Goal: Find specific page/section: Find specific page/section

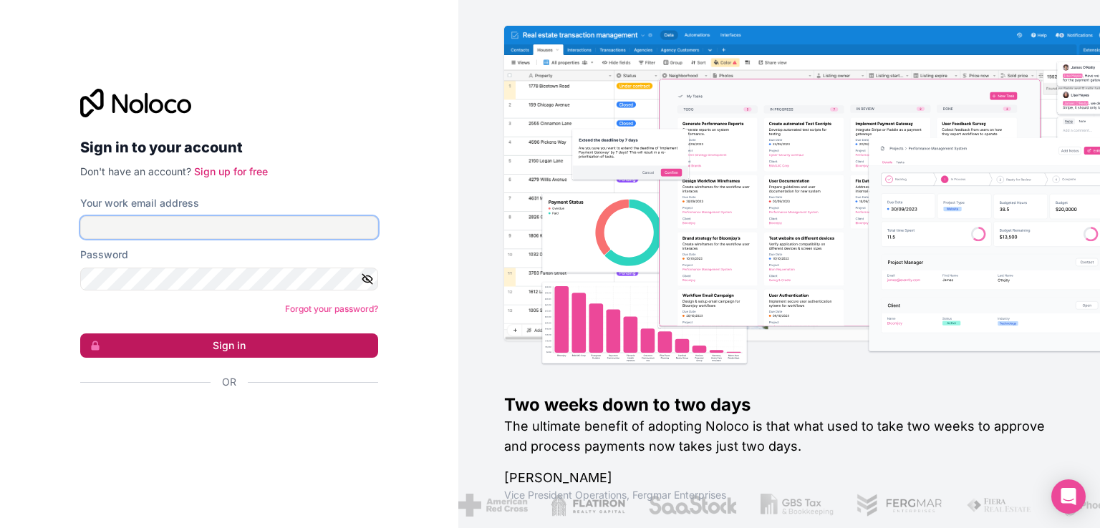
type input "[EMAIL_ADDRESS][DOMAIN_NAME]"
click at [238, 349] on button "Sign in" at bounding box center [229, 346] width 298 height 24
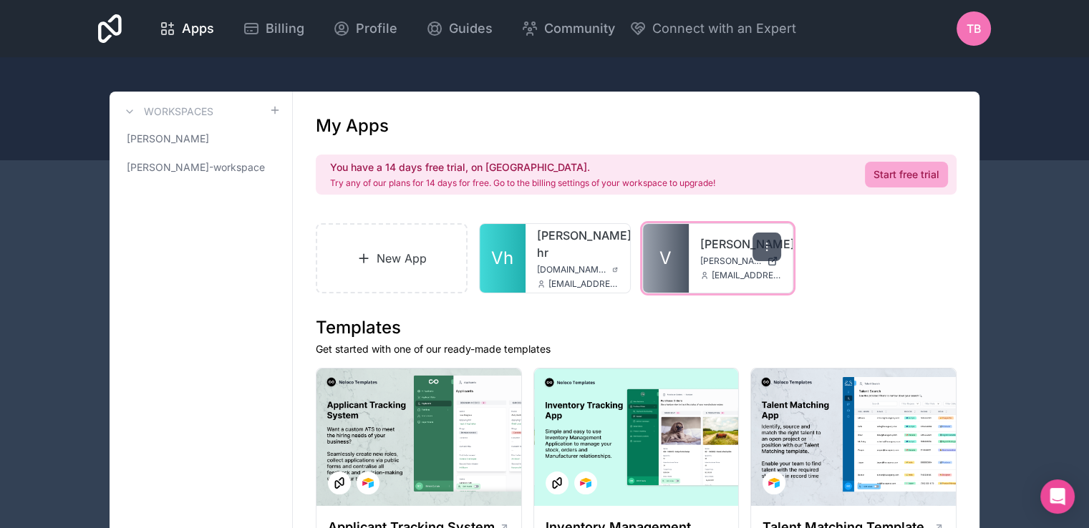
click at [760, 247] on div at bounding box center [766, 247] width 29 height 29
drag, startPoint x: 880, startPoint y: 315, endPoint x: 839, endPoint y: 290, distance: 47.9
click at [880, 316] on h1 "Templates" at bounding box center [636, 327] width 641 height 23
click at [767, 246] on icon at bounding box center [766, 246] width 11 height 11
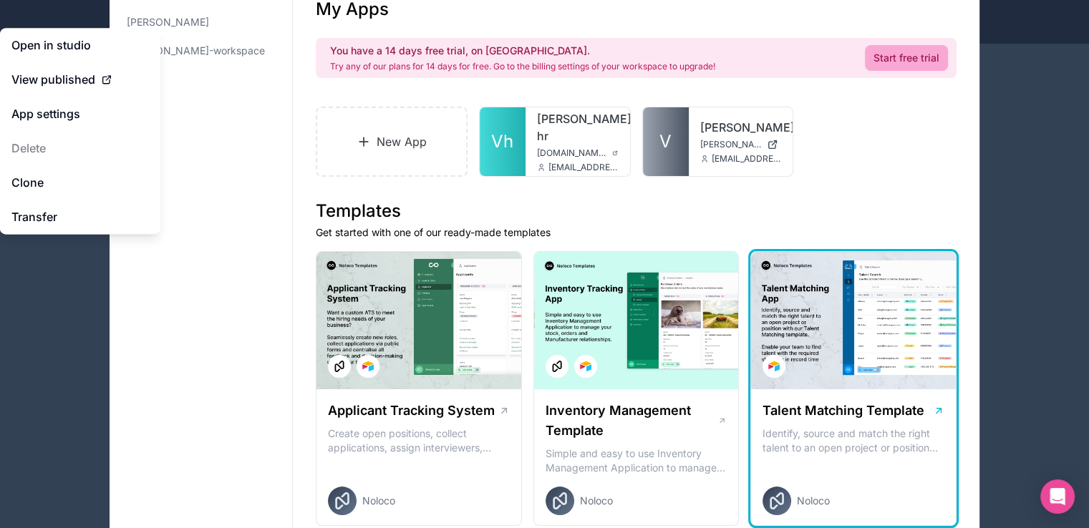
scroll to position [72, 0]
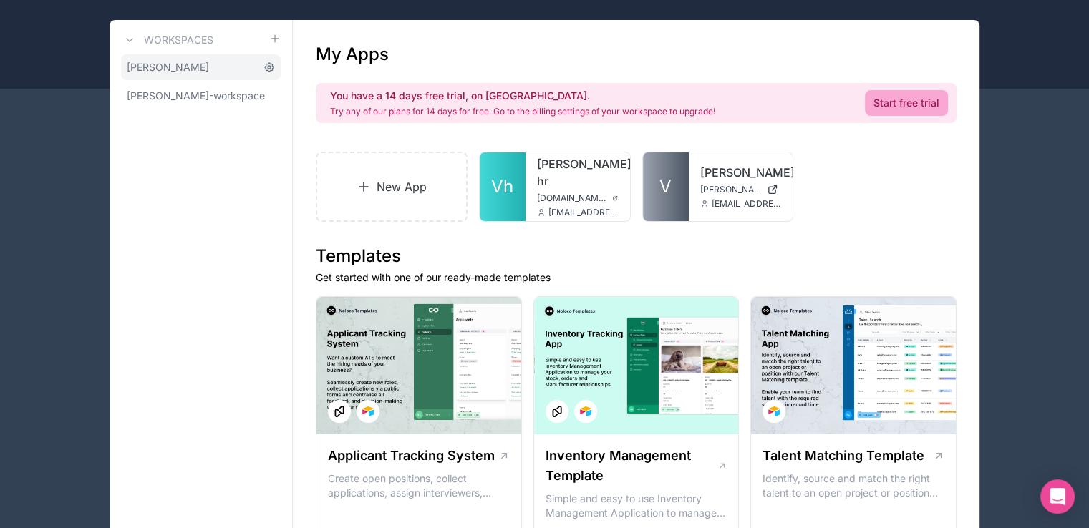
click at [271, 67] on icon at bounding box center [269, 67] width 3 height 3
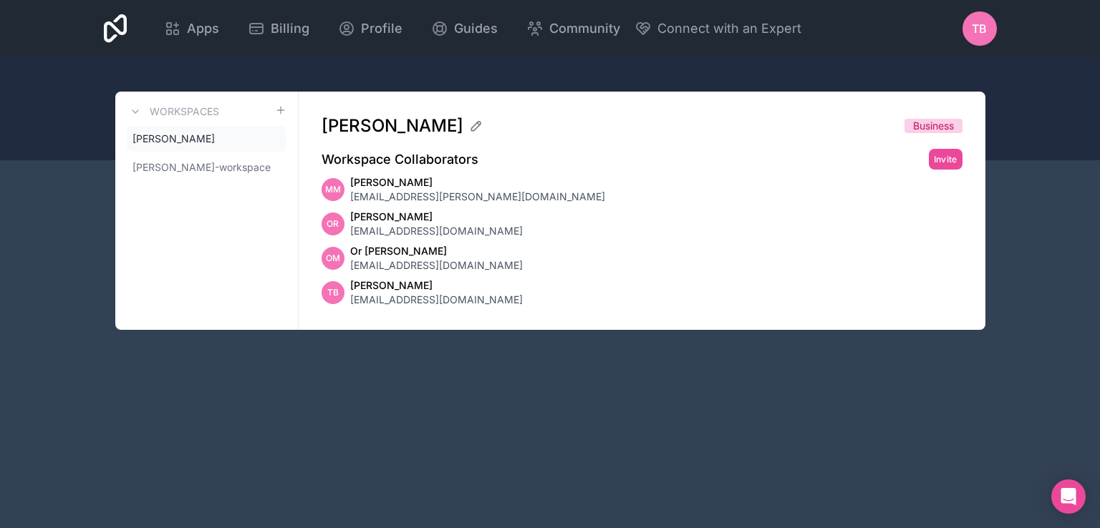
click at [125, 31] on icon at bounding box center [116, 28] width 24 height 29
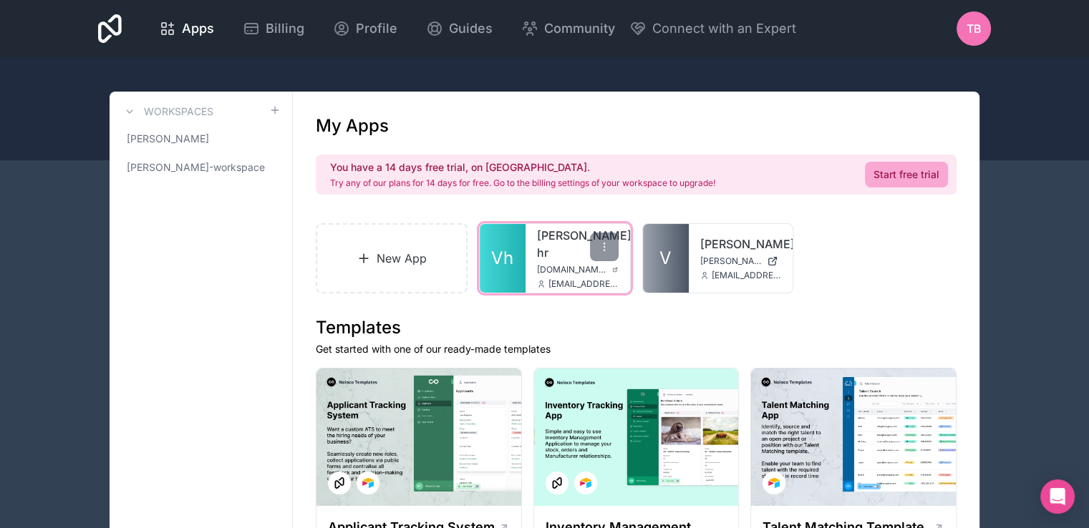
click at [564, 240] on link "[PERSON_NAME]-hr" at bounding box center [578, 244] width 82 height 34
